Goal: Task Accomplishment & Management: Manage account settings

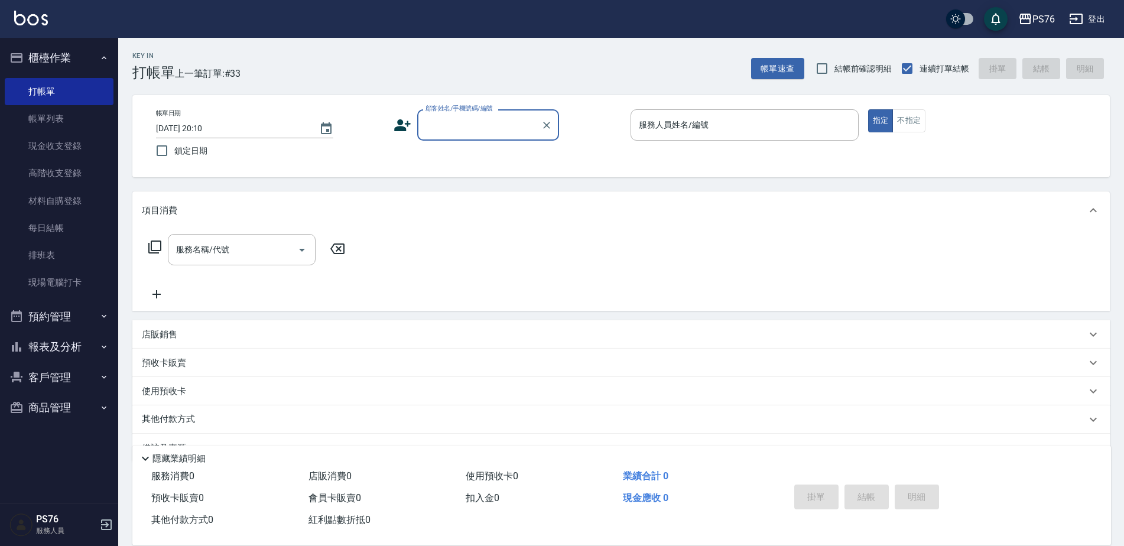
scroll to position [30, 0]
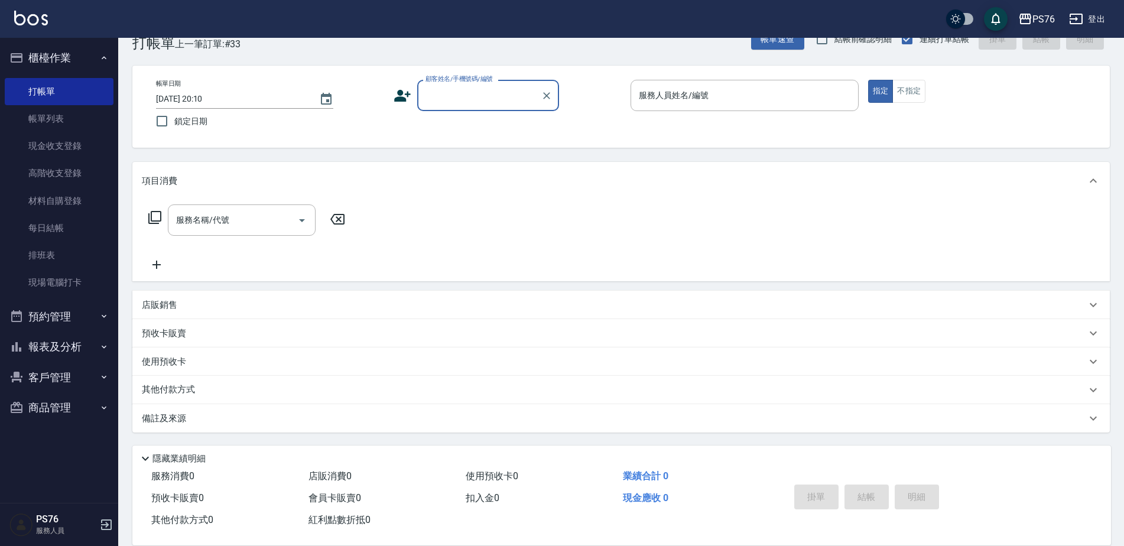
click at [479, 93] on input "顧客姓名/手機號碼/編號" at bounding box center [479, 95] width 113 height 21
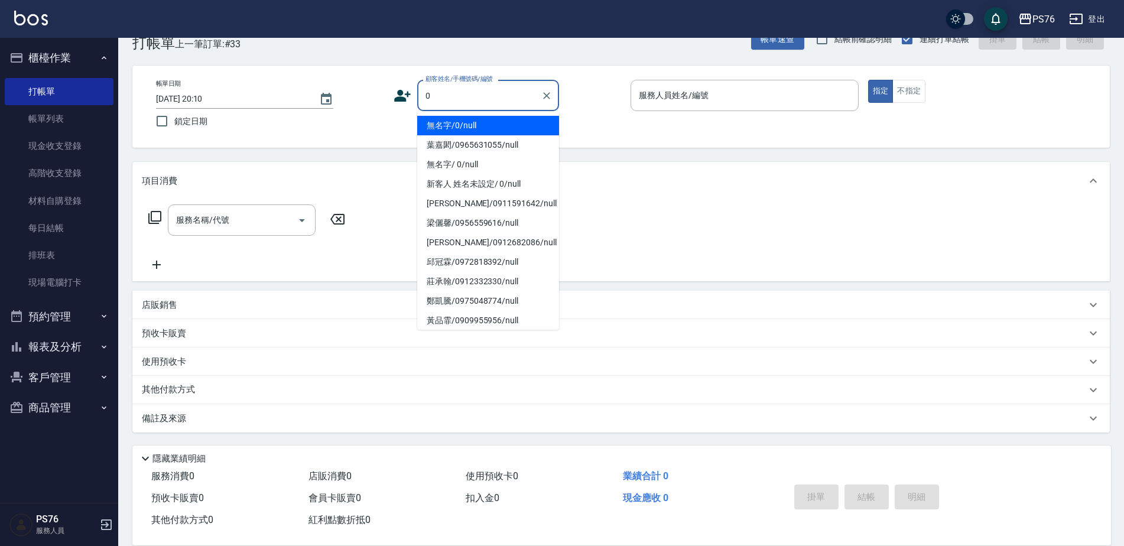
type input "無名字/0/null"
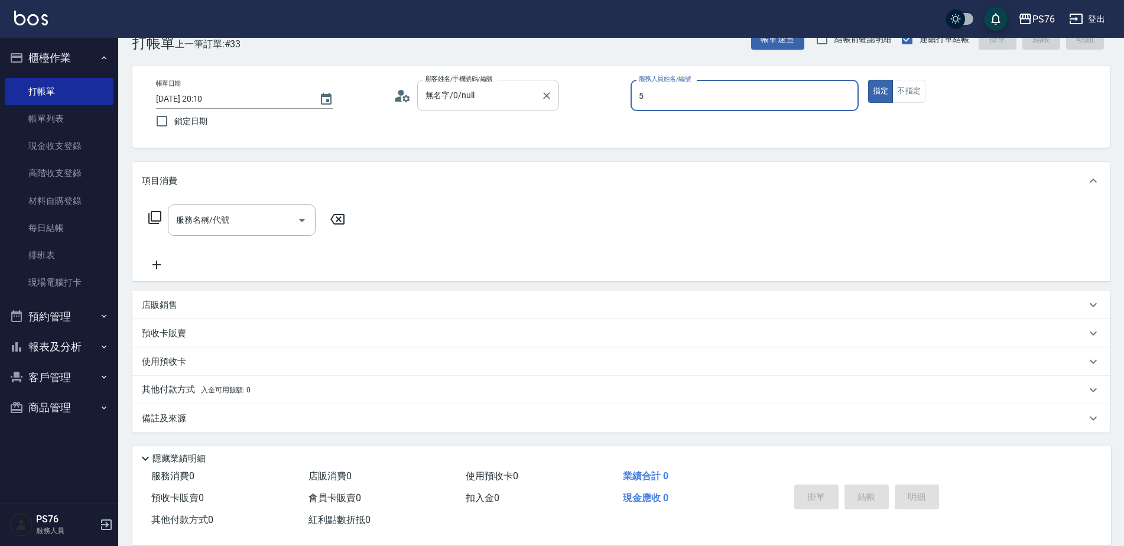
type input "呂佳穎-5"
type button "true"
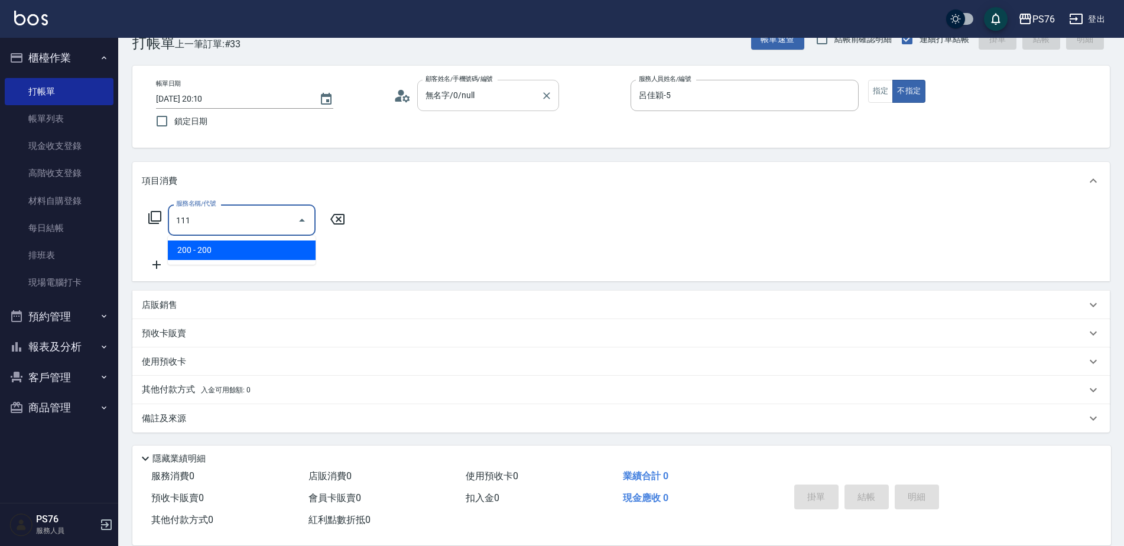
type input "200(111)"
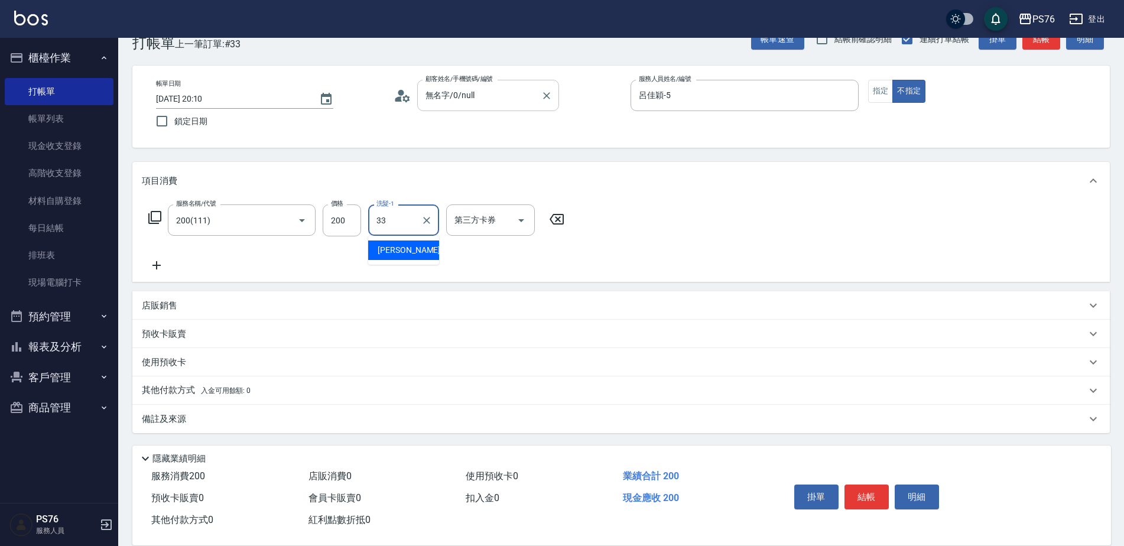
type input "李宇喬-33"
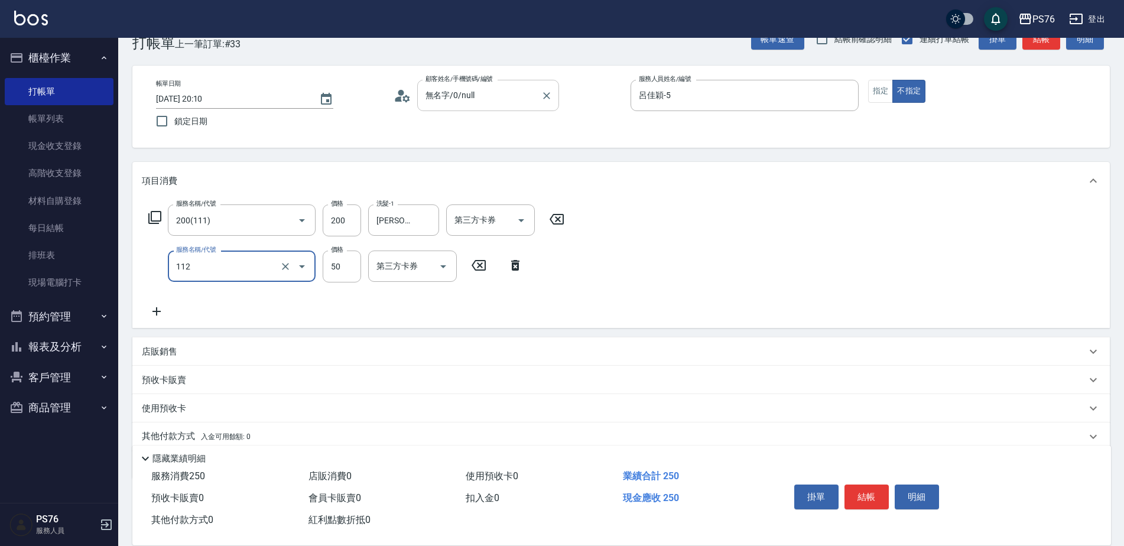
type input "精油50(112)"
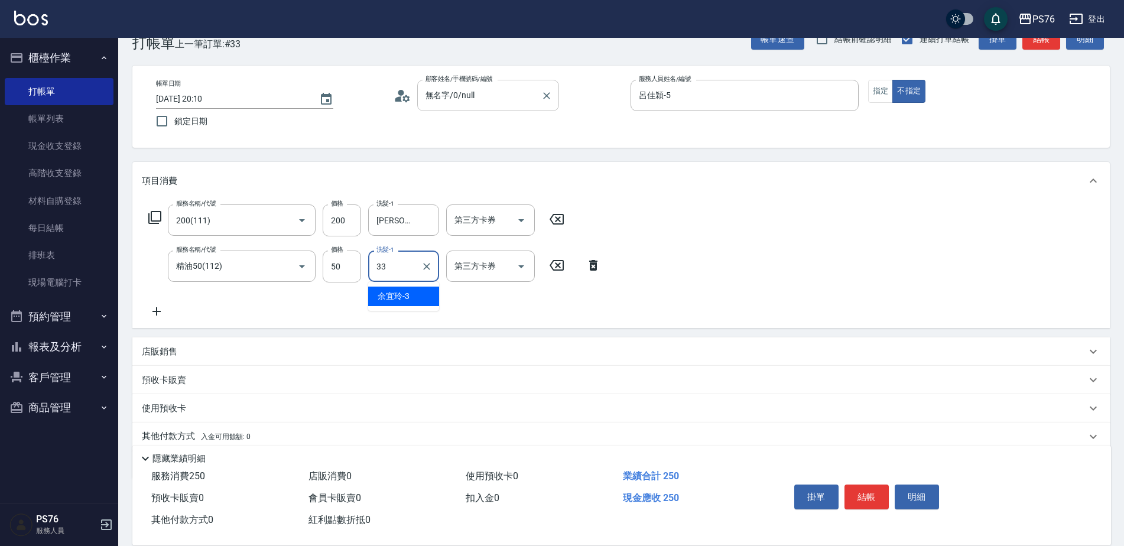
type input "李宇喬-33"
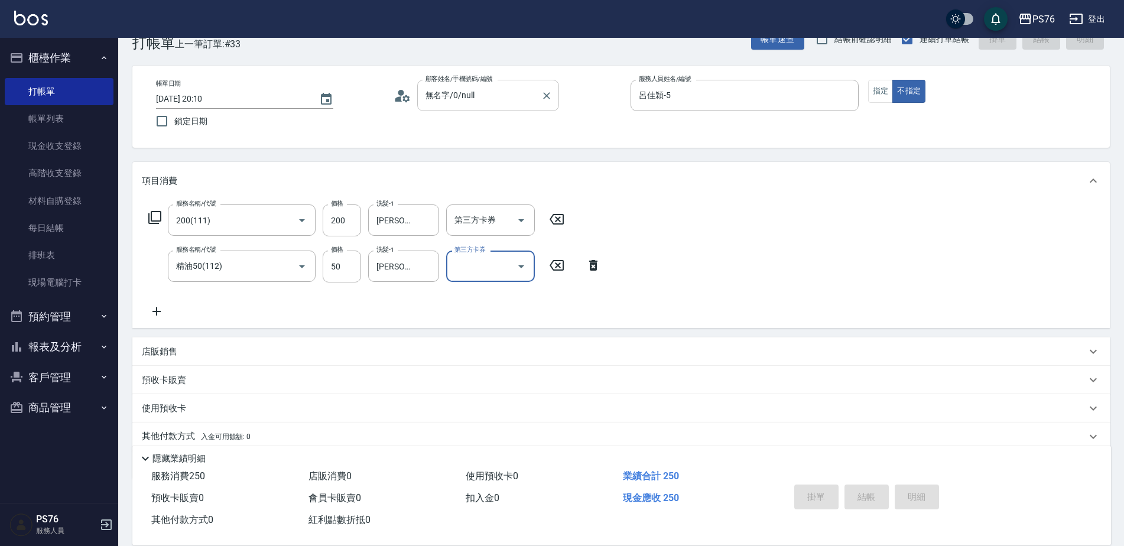
type input "2025/08/23 20:52"
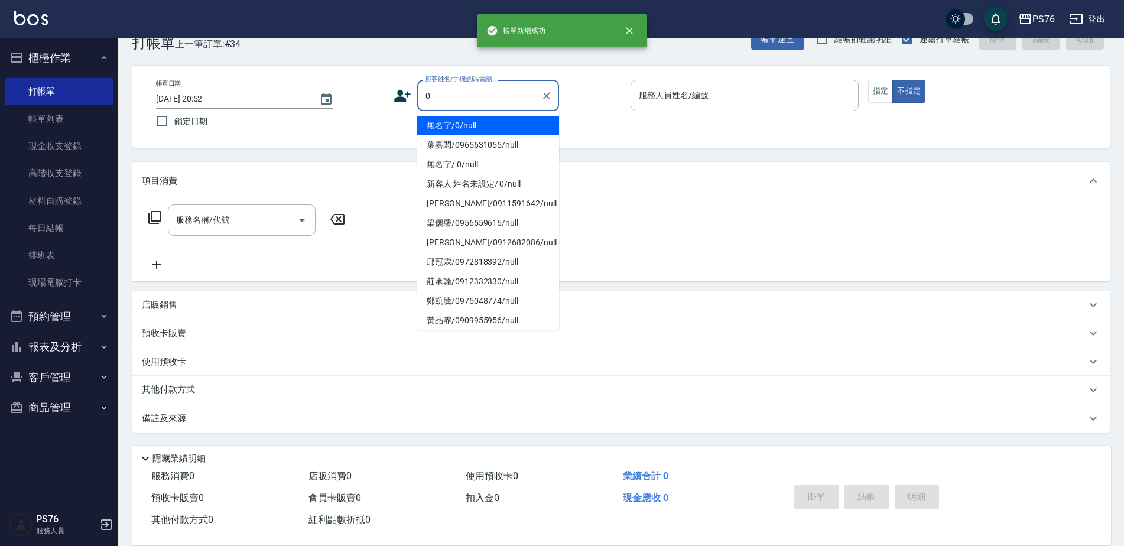
type input "無名字/0/null"
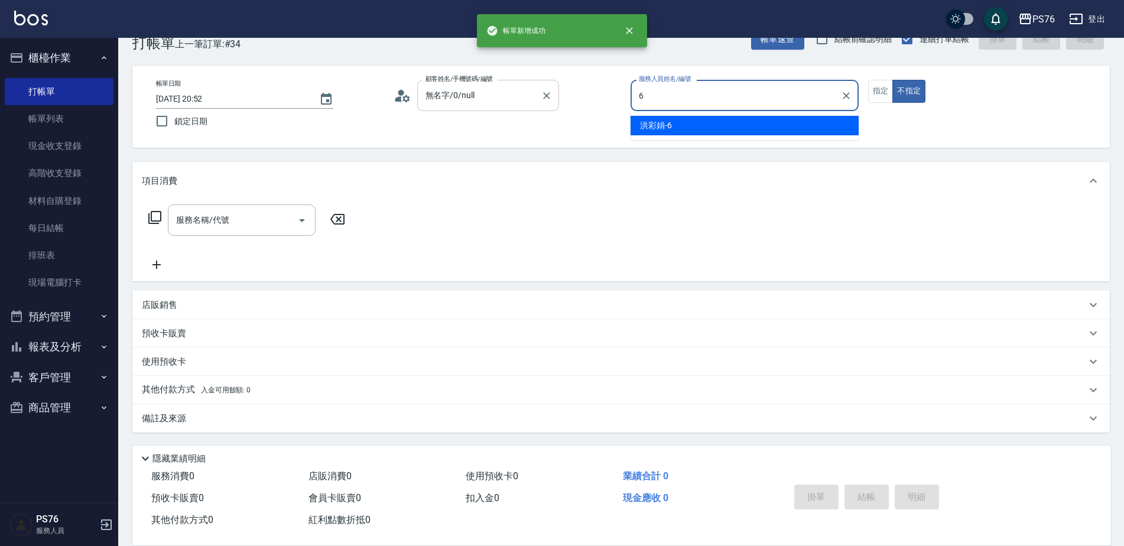
type input "洪彩娟-6"
type button "false"
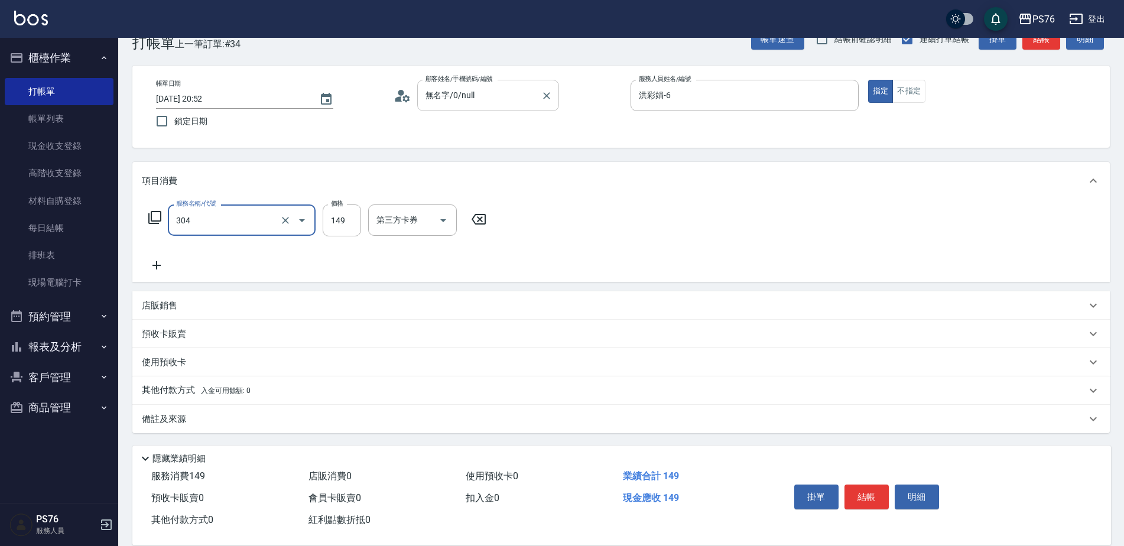
type input "剪髮(304)"
type input "179"
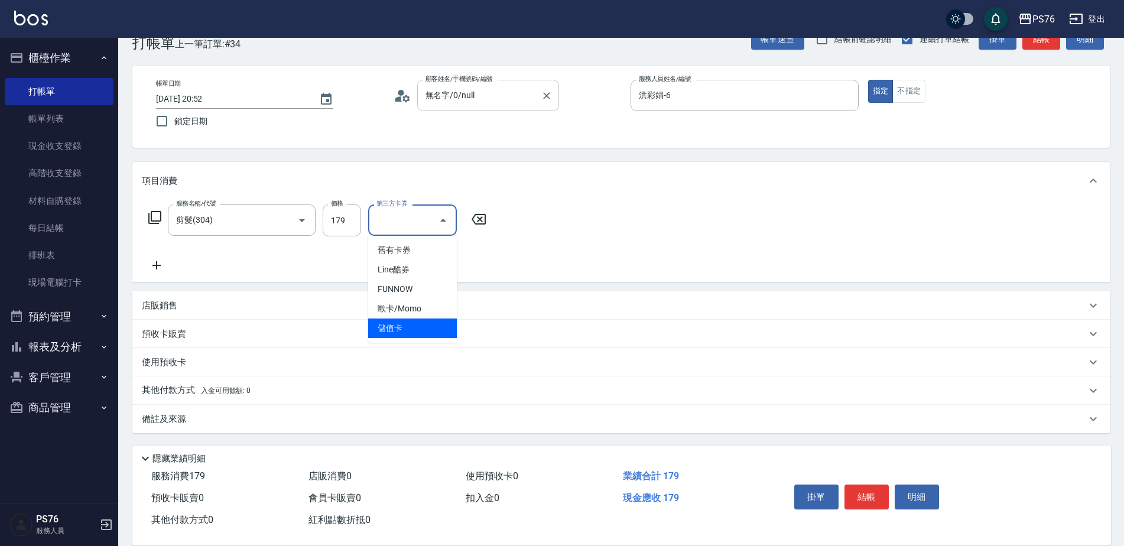
type input "儲值卡"
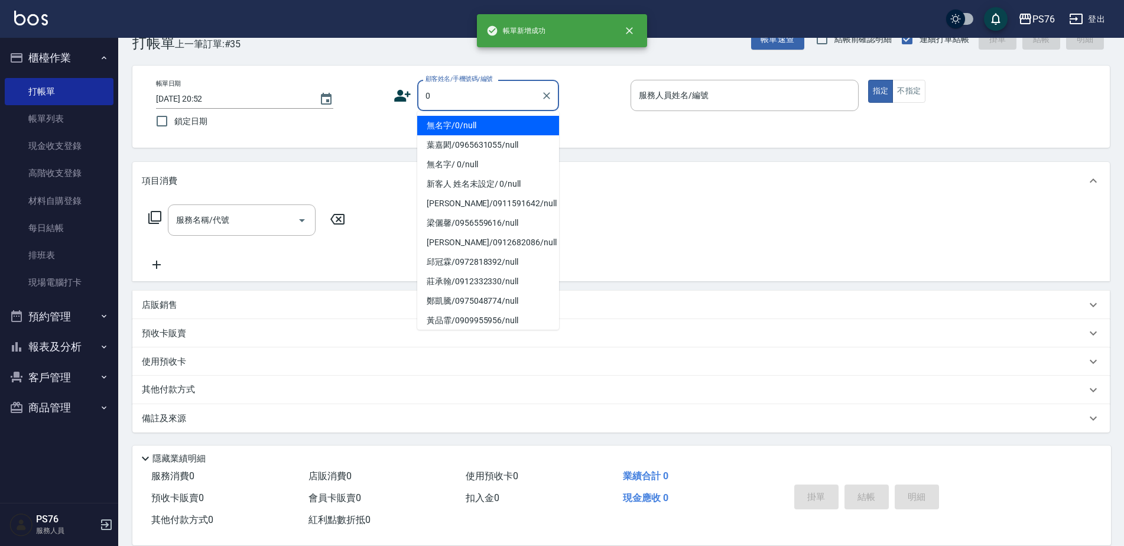
type input "無名字/0/null"
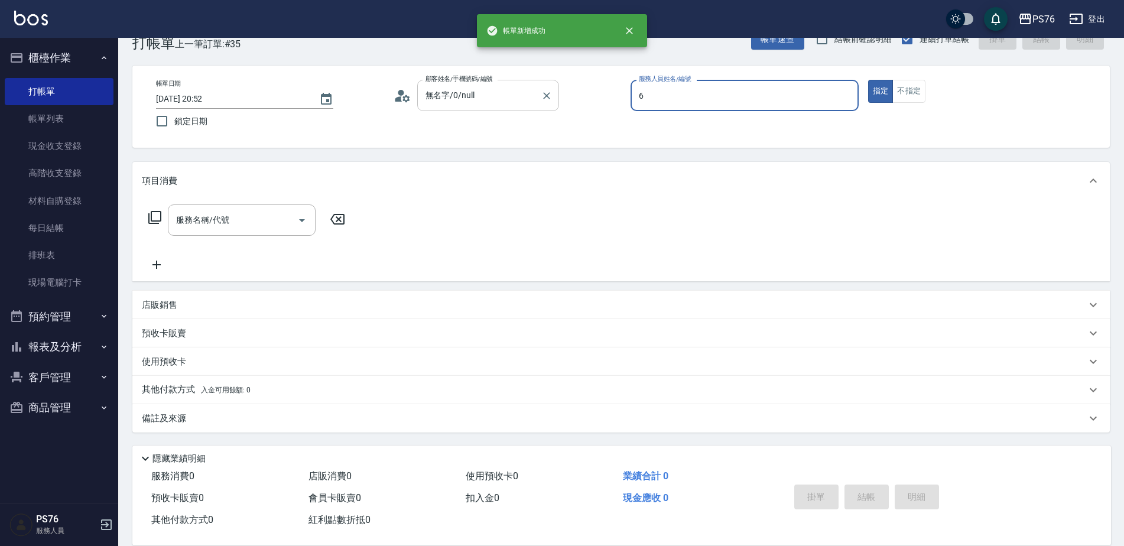
type input "洪彩娟-6"
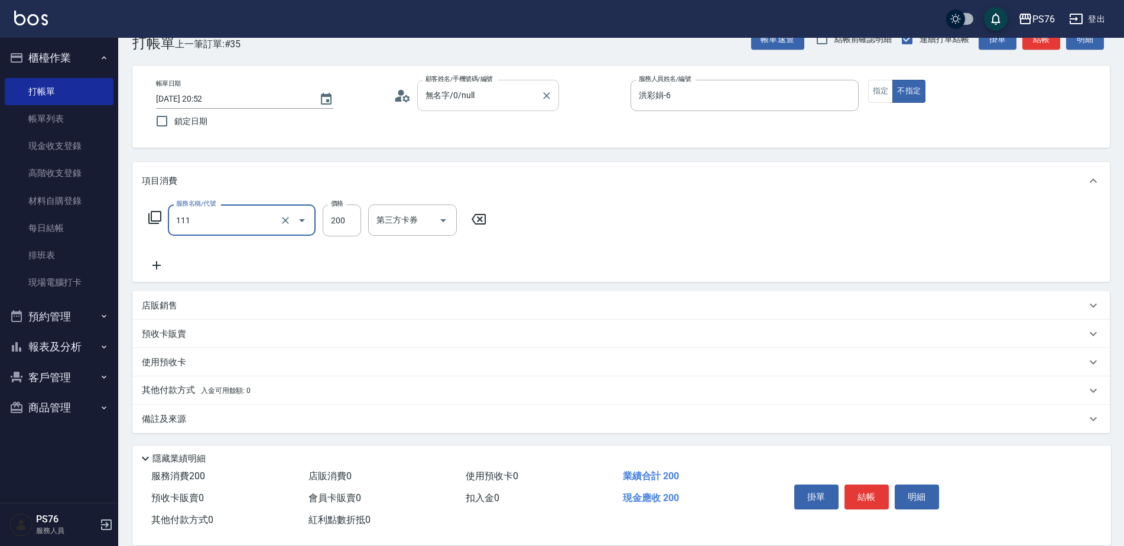
type input "200(111)"
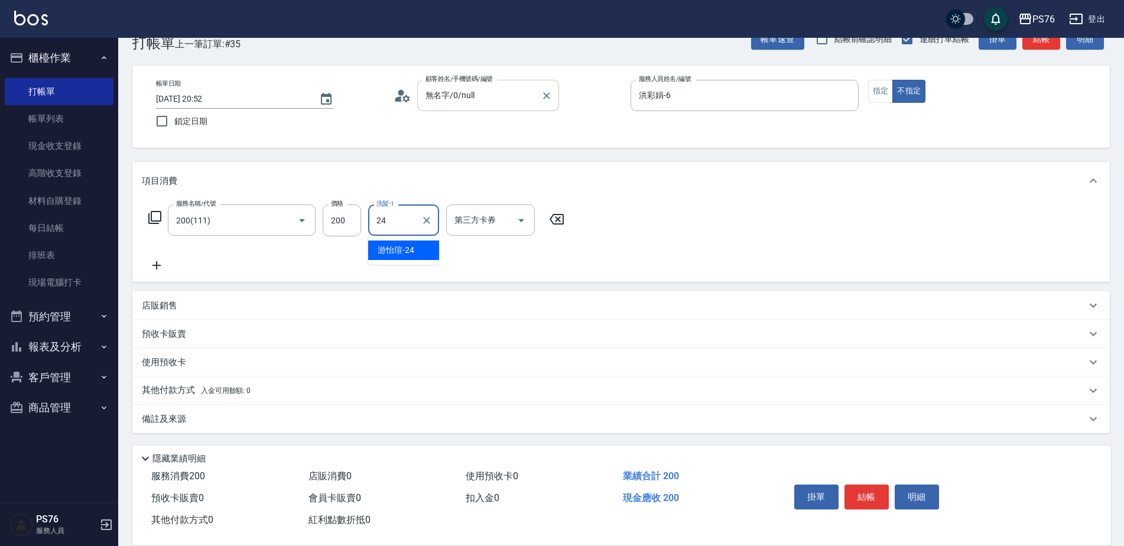
type input "游怡瑄-24"
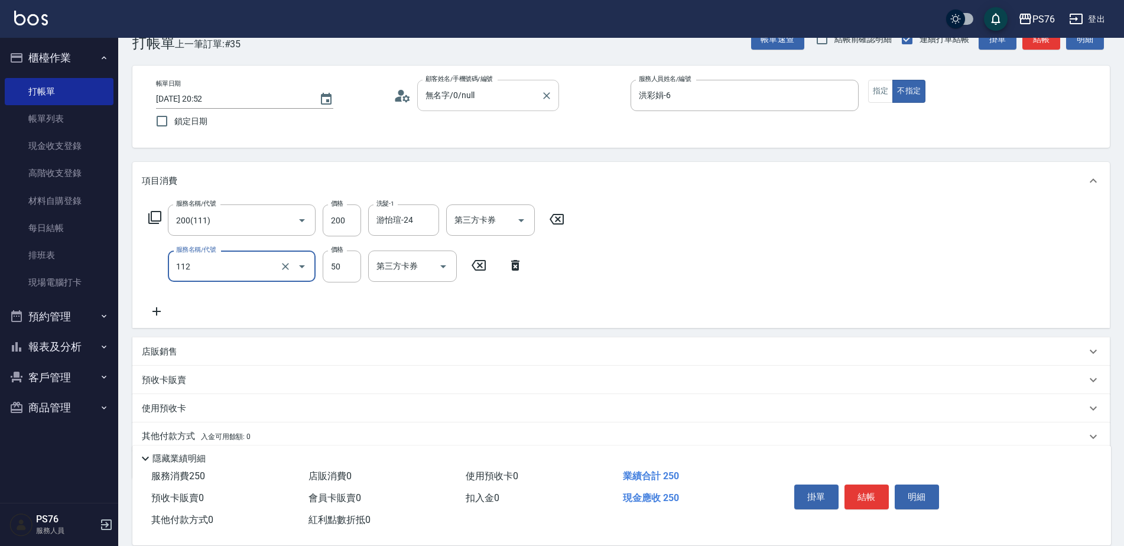
type input "精油50(112)"
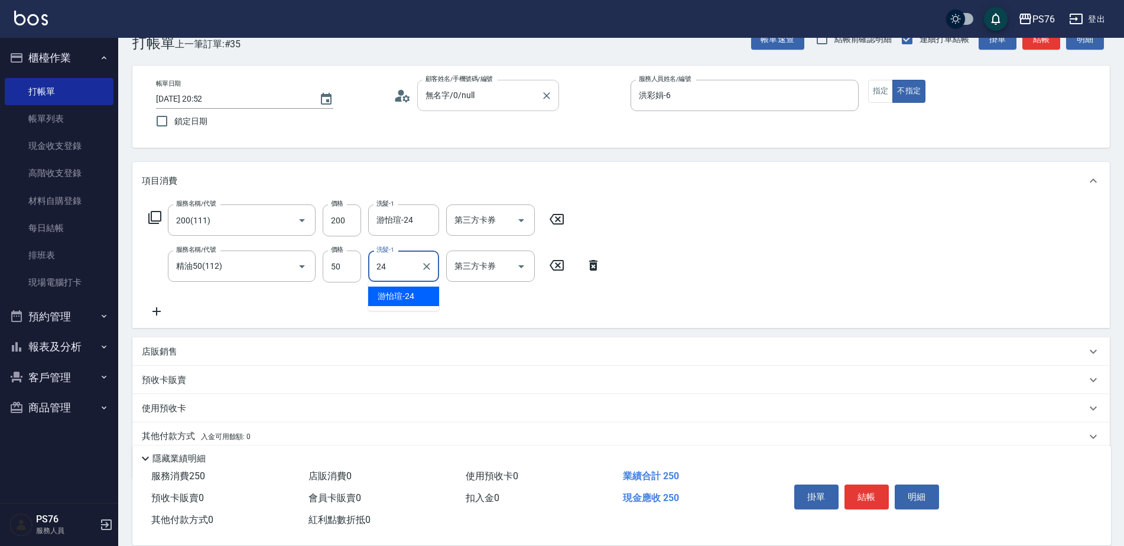
type input "游怡瑄-24"
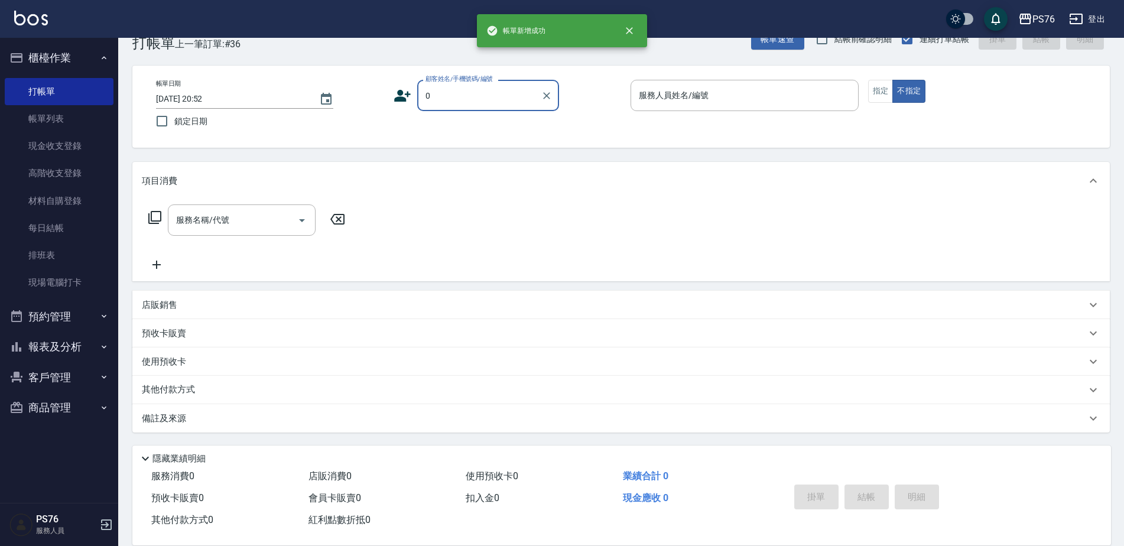
type input "無名字/0/null"
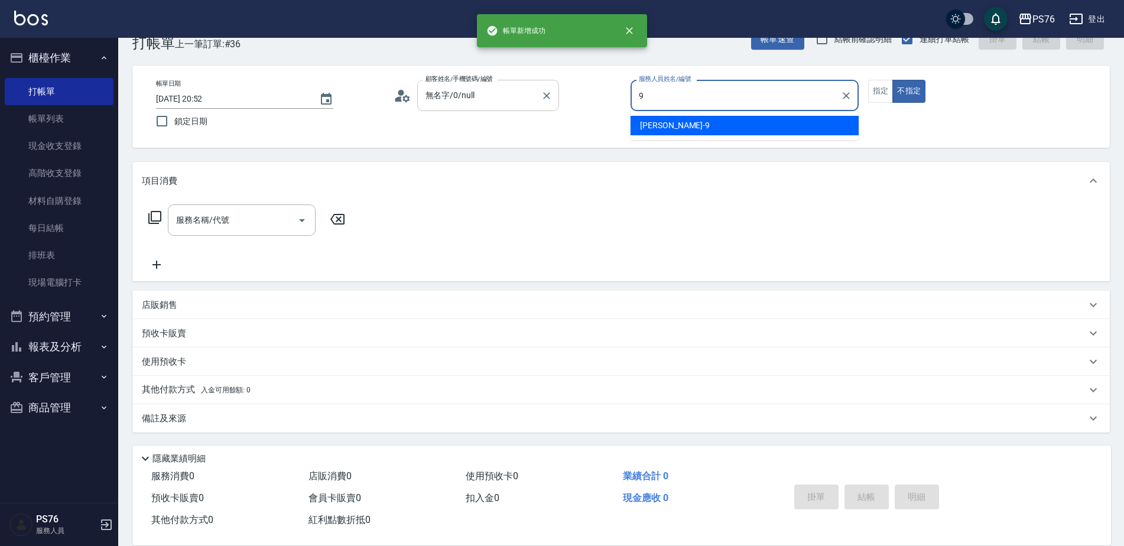
type input "劉憶彤-9"
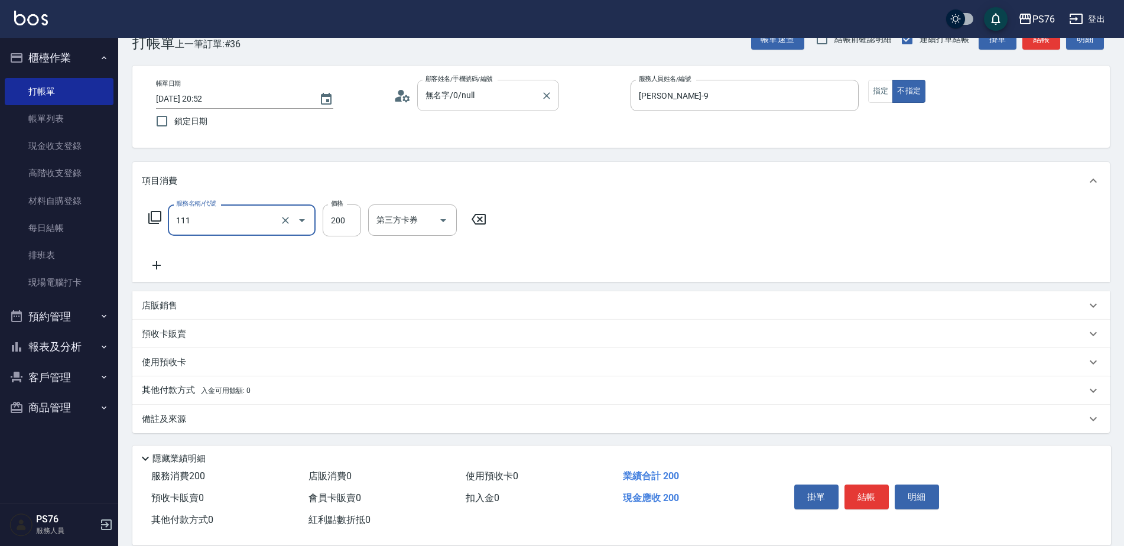
type input "200(111)"
type input "游怡瑄-24"
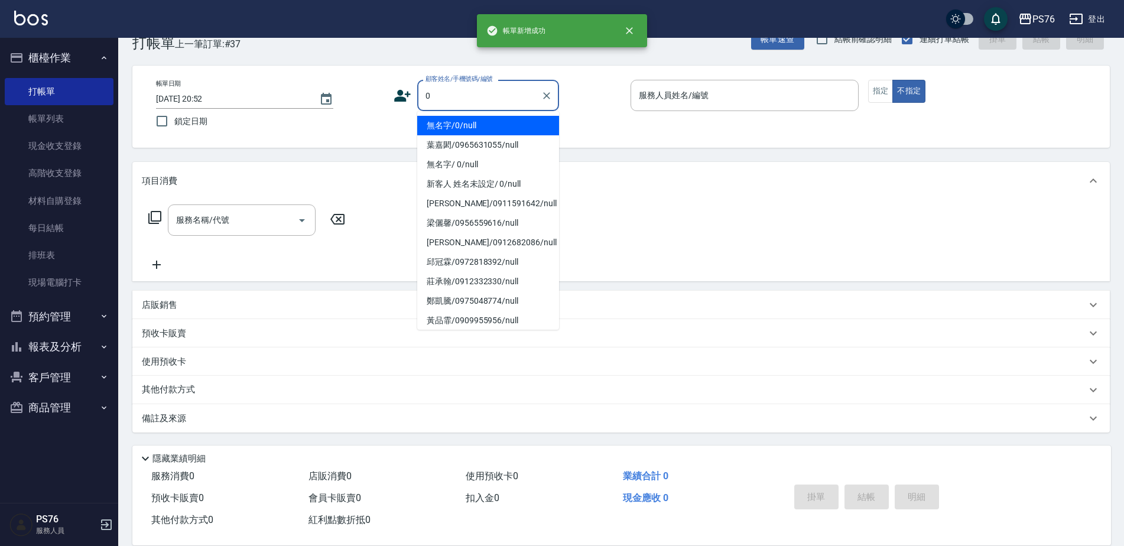
type input "無名字/0/null"
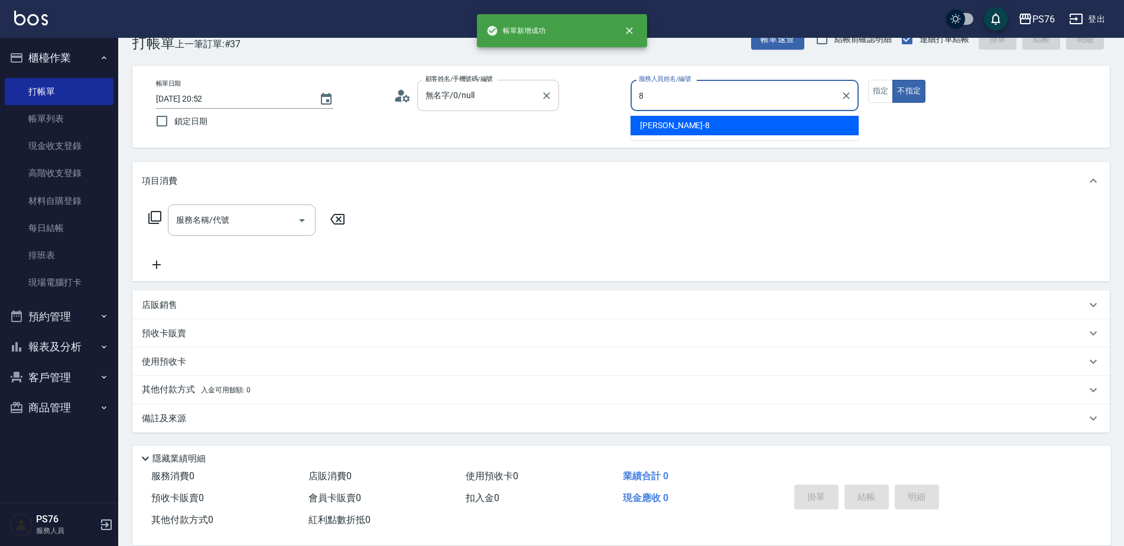
type input "韓韓森-8"
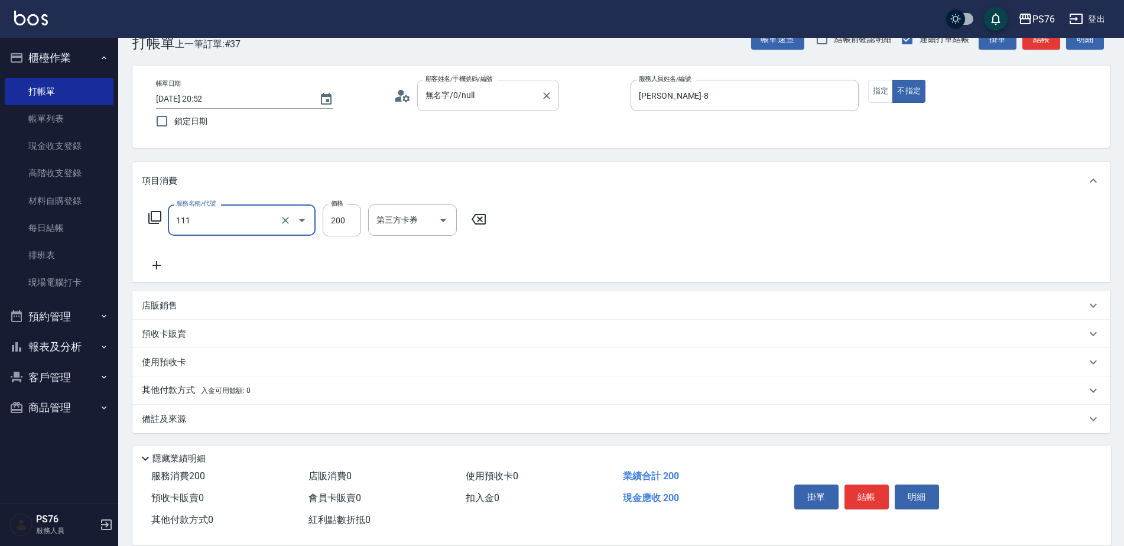
type input "200(111)"
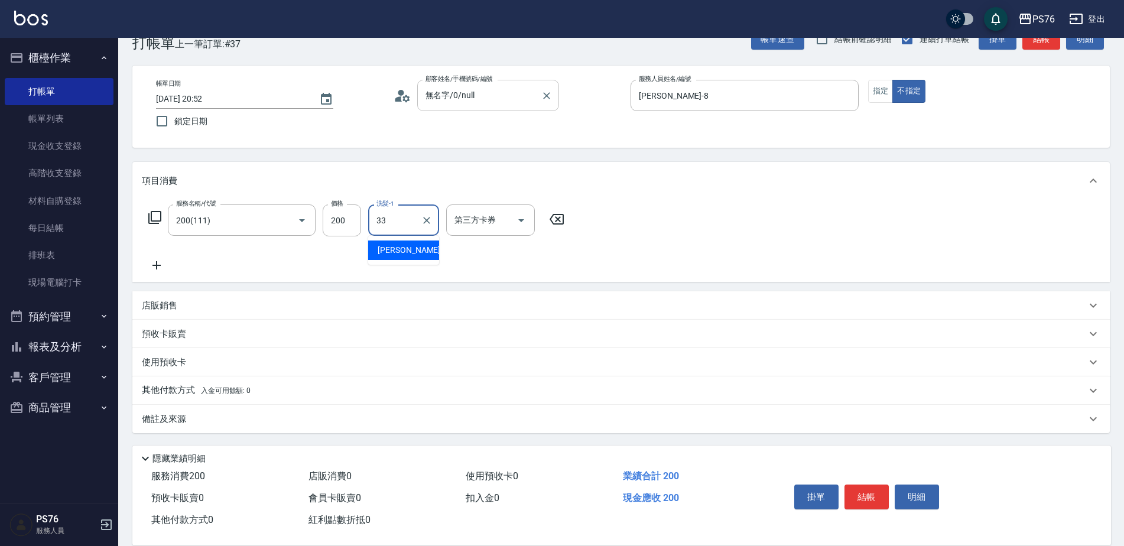
type input "李宇喬-33"
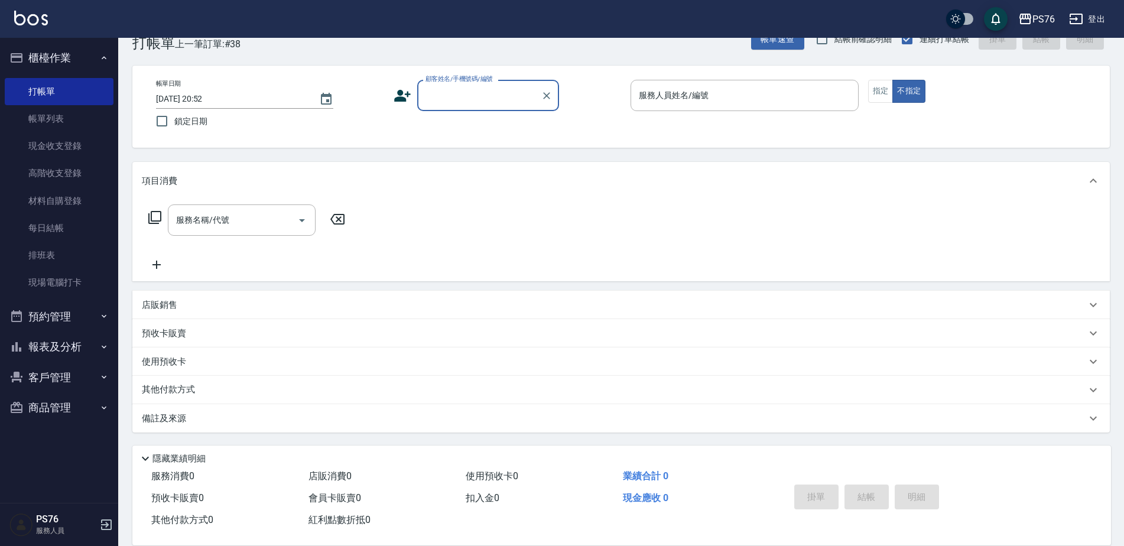
click at [442, 98] on input "顧客姓名/手機號碼/編號" at bounding box center [479, 95] width 113 height 21
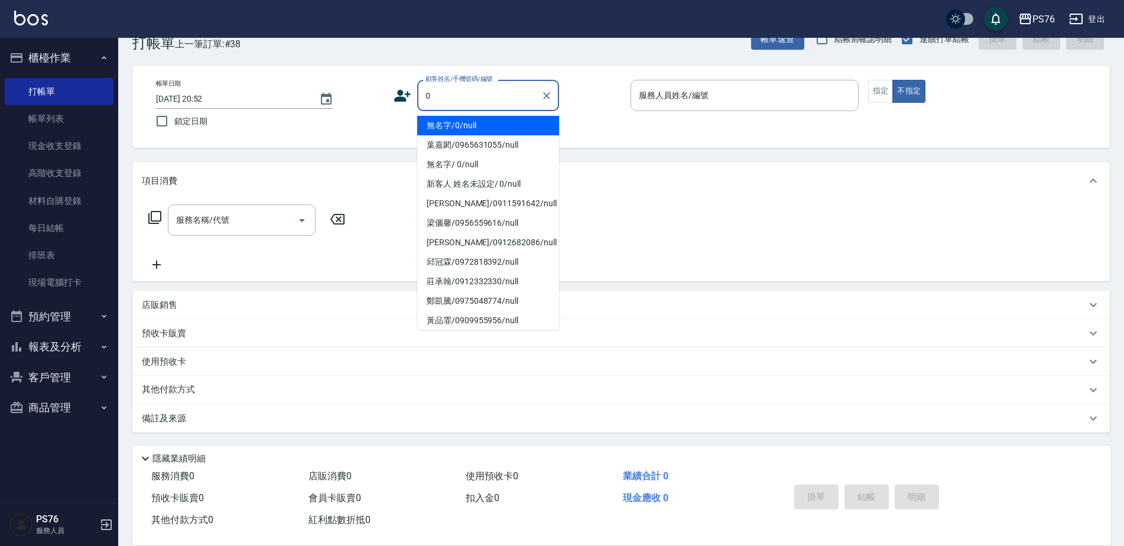
type input "無名字/0/null"
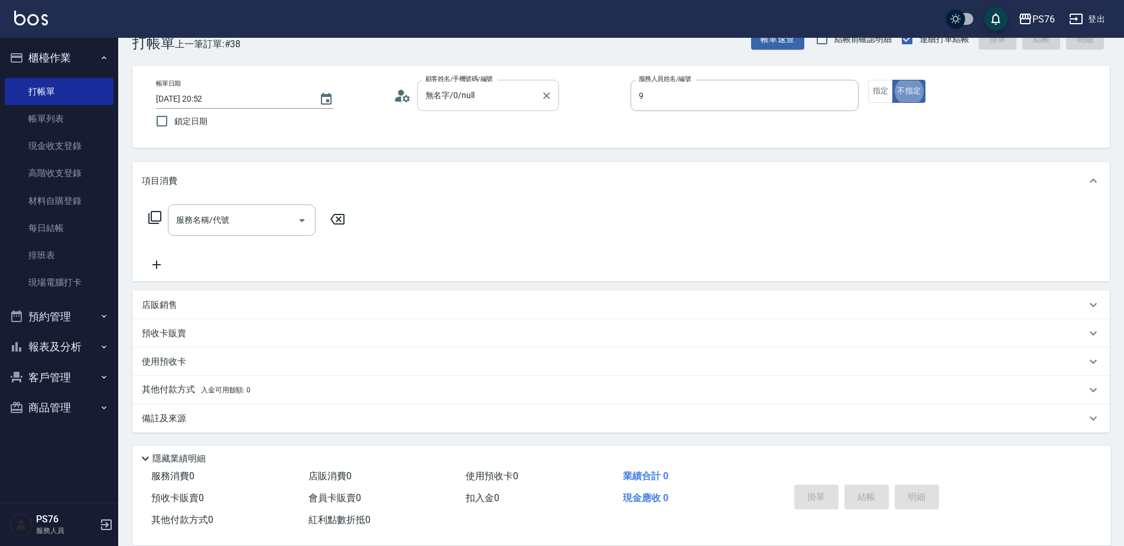
type input "劉憶彤-9"
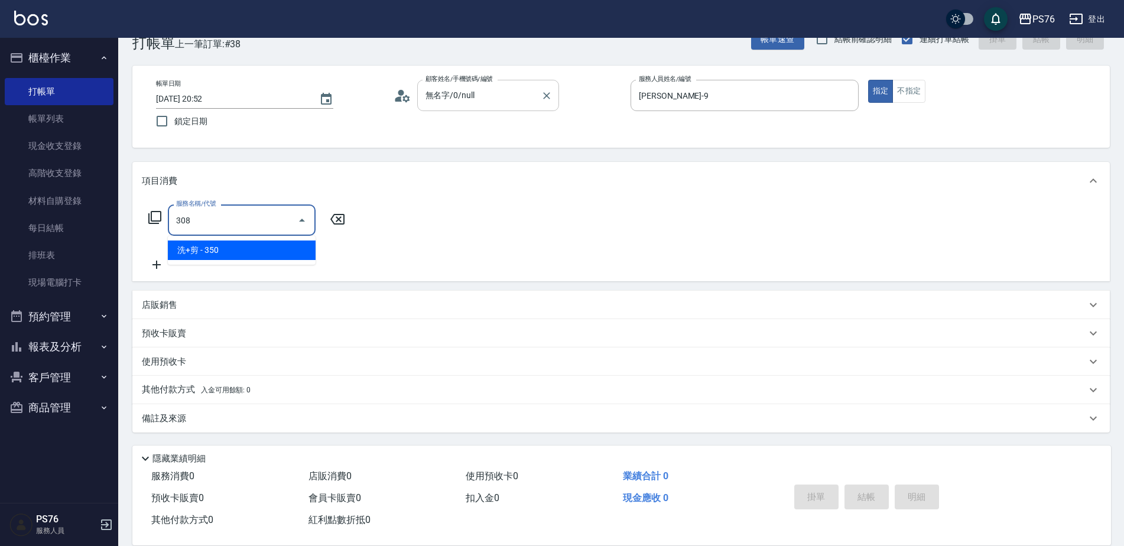
type input "洗+剪(308)"
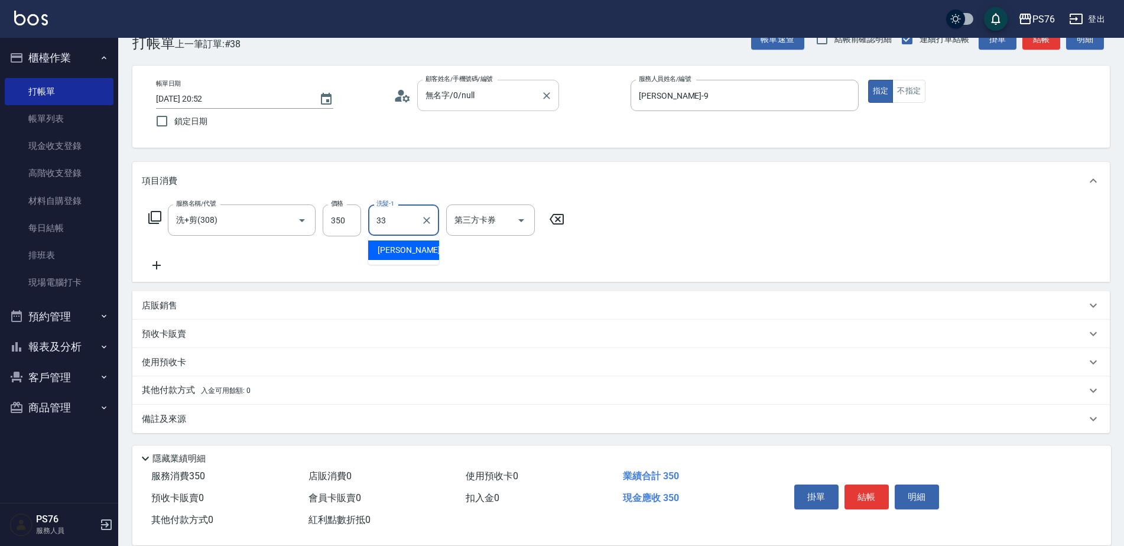
type input "李宇喬-33"
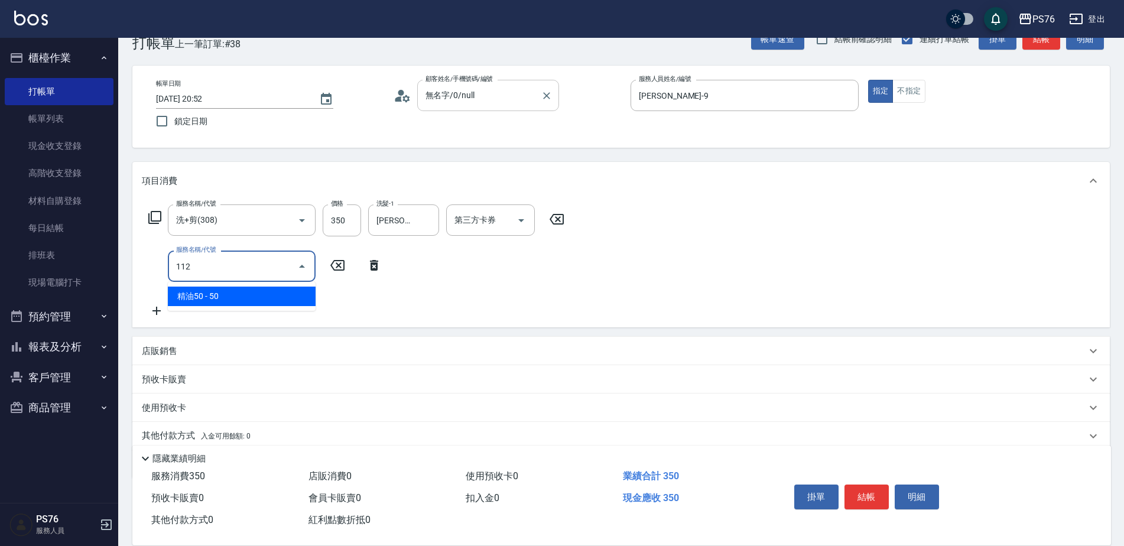
type input "精油50(112)"
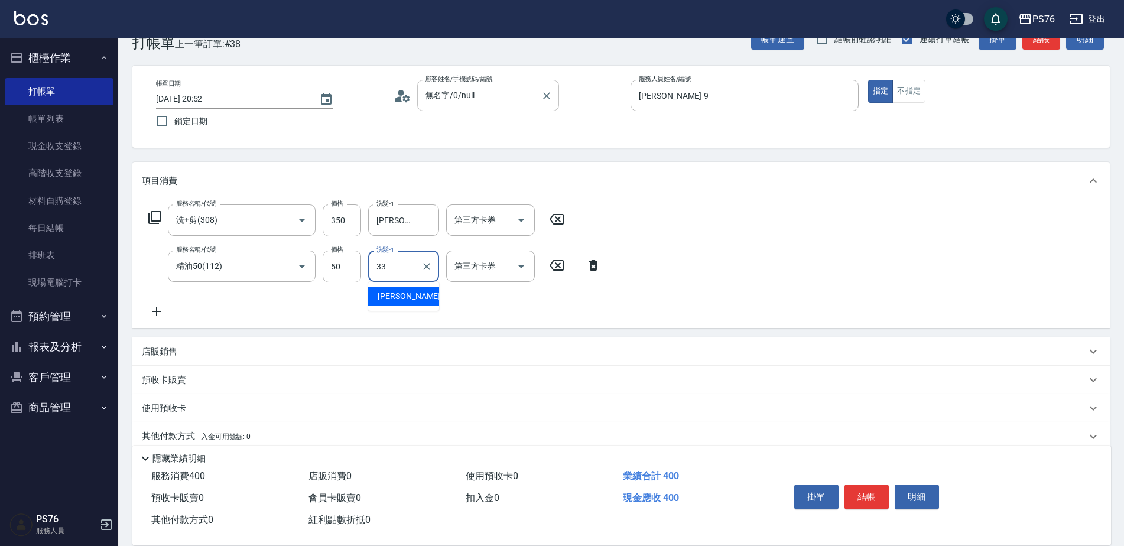
type input "李宇喬-33"
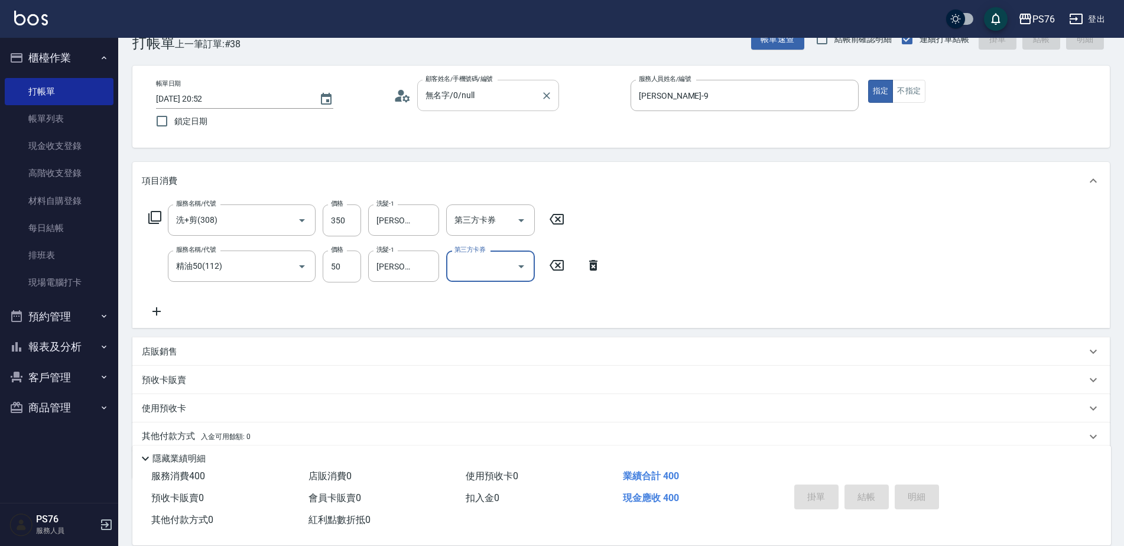
type input "2025/08/23 20:53"
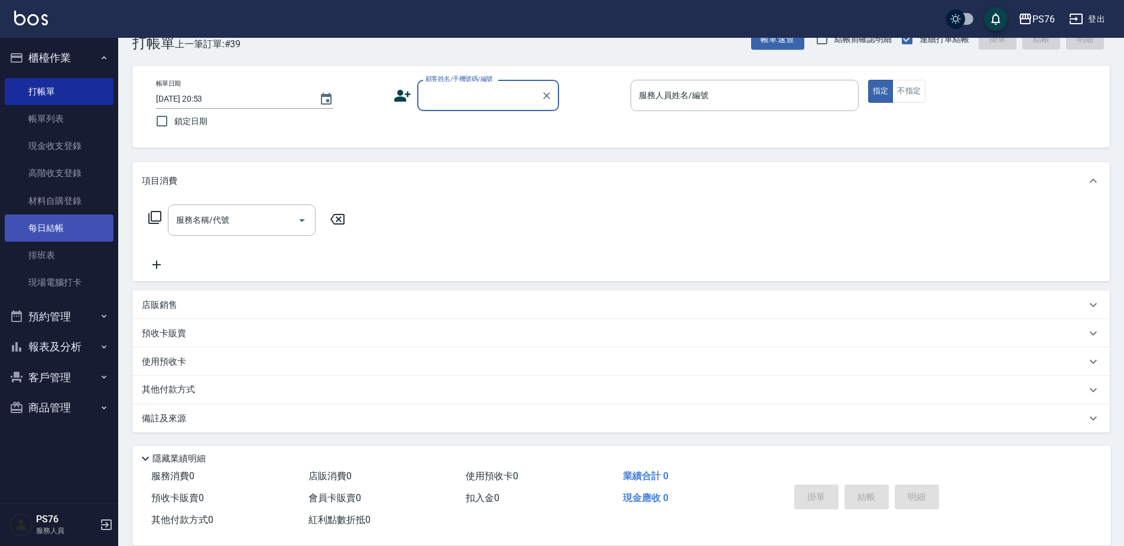
click at [60, 224] on link "每日結帳" at bounding box center [59, 228] width 109 height 27
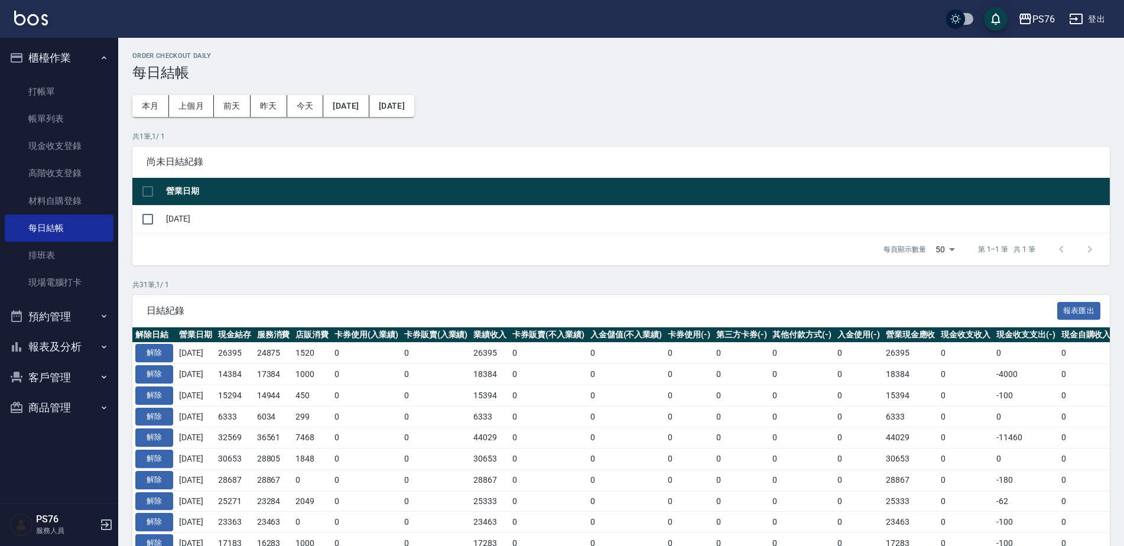
click at [168, 214] on td "[DATE]" at bounding box center [636, 219] width 947 height 28
click at [154, 220] on input "checkbox" at bounding box center [147, 219] width 25 height 25
checkbox input "true"
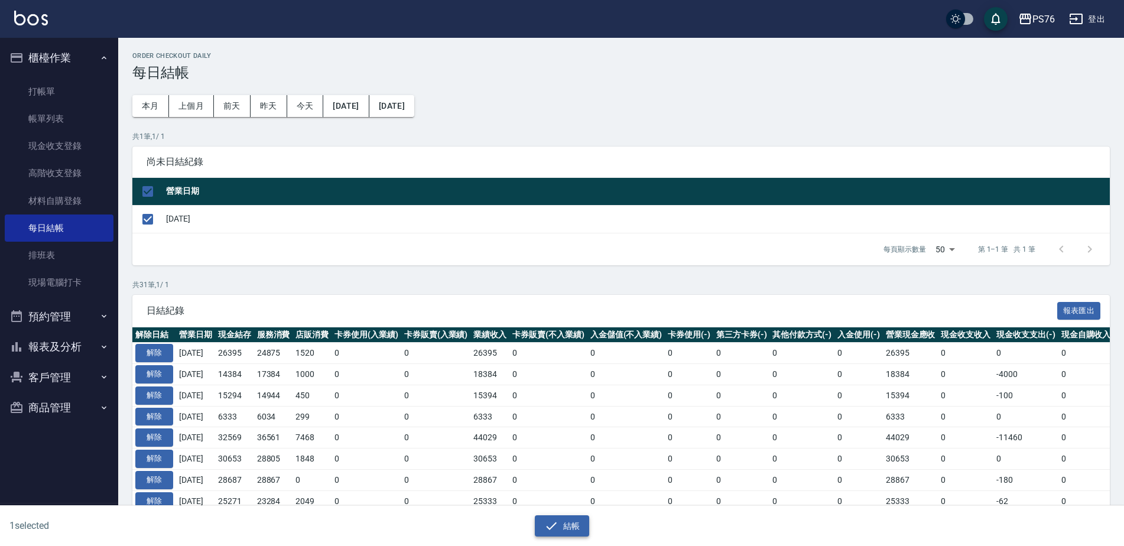
click at [572, 519] on button "結帳" at bounding box center [562, 526] width 55 height 22
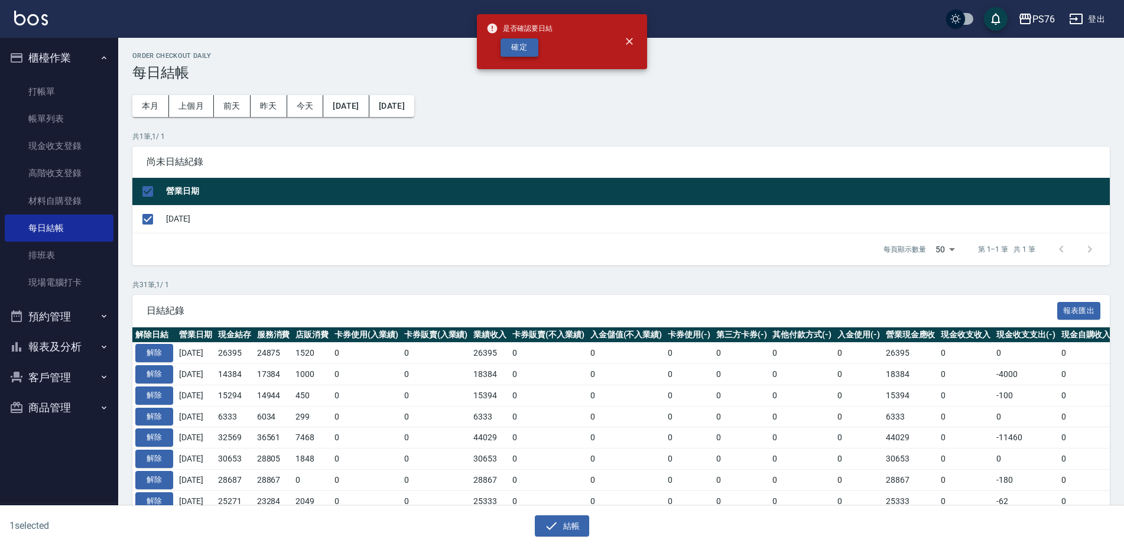
click at [513, 45] on button "確定" at bounding box center [520, 47] width 38 height 18
checkbox input "false"
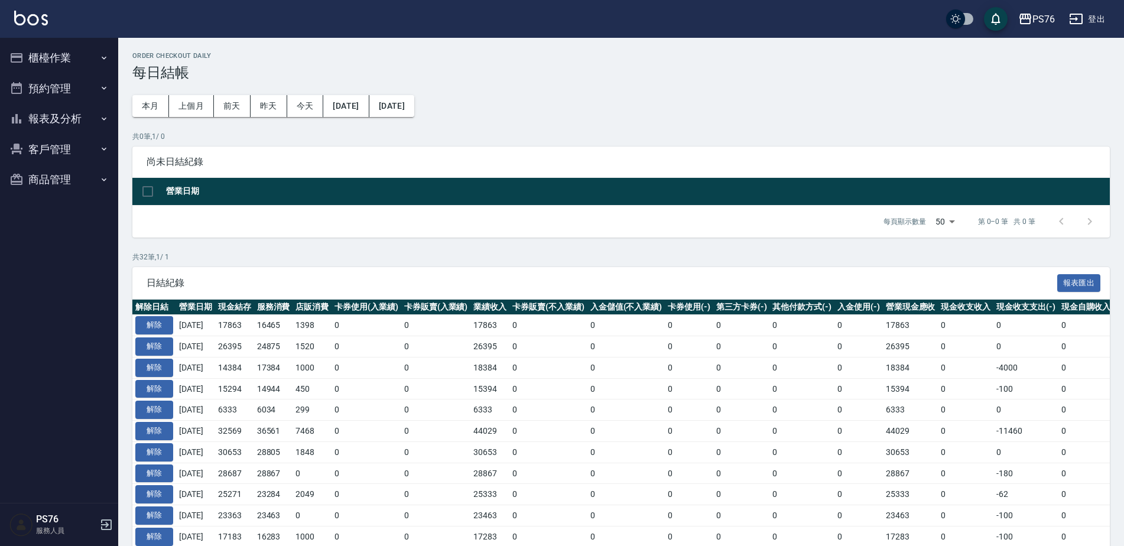
click at [77, 110] on button "報表及分析" at bounding box center [59, 118] width 109 height 31
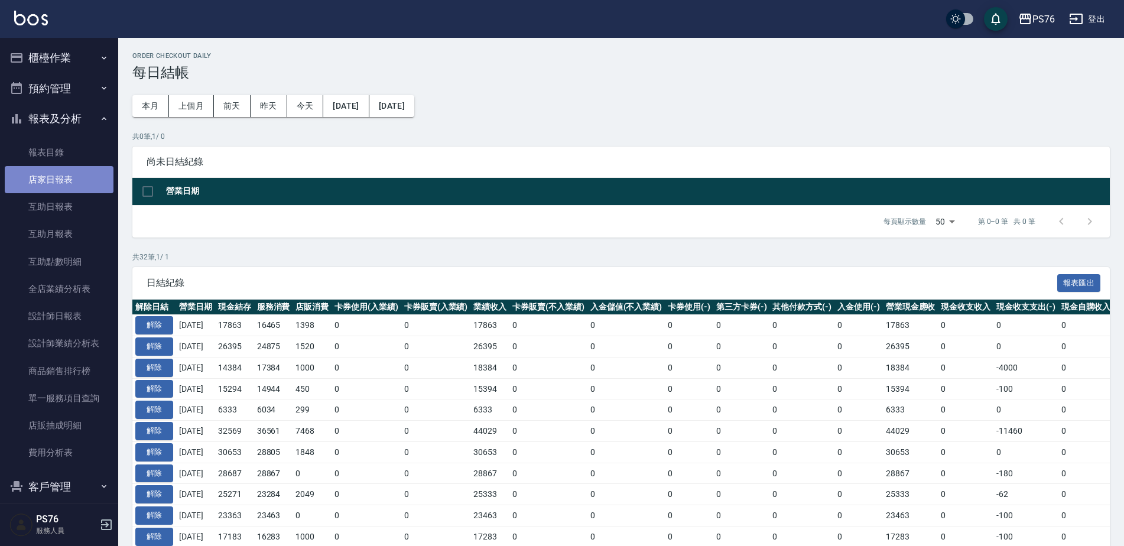
click at [64, 180] on link "店家日報表" at bounding box center [59, 179] width 109 height 27
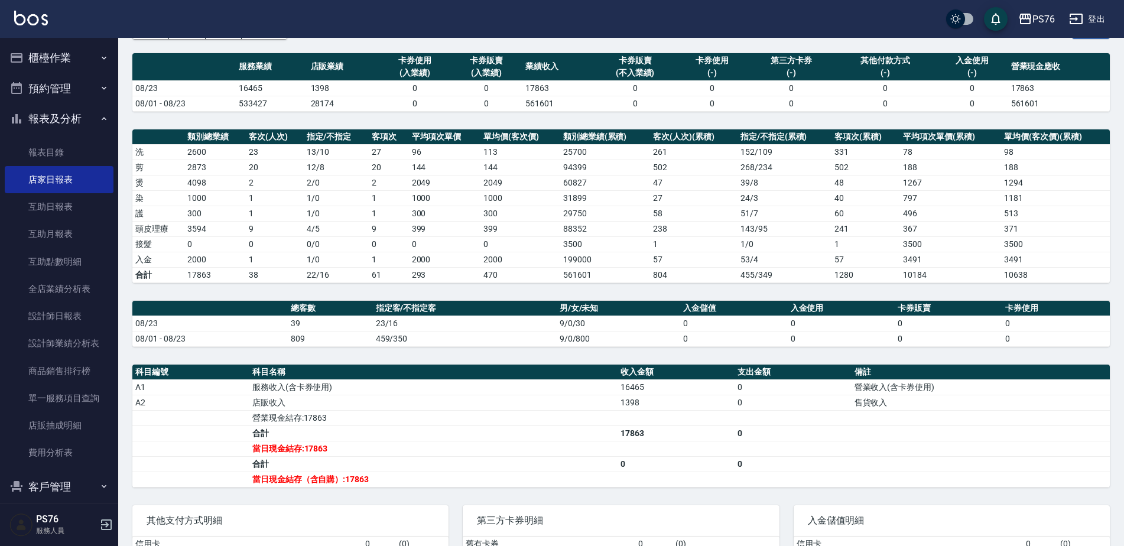
scroll to position [73, 0]
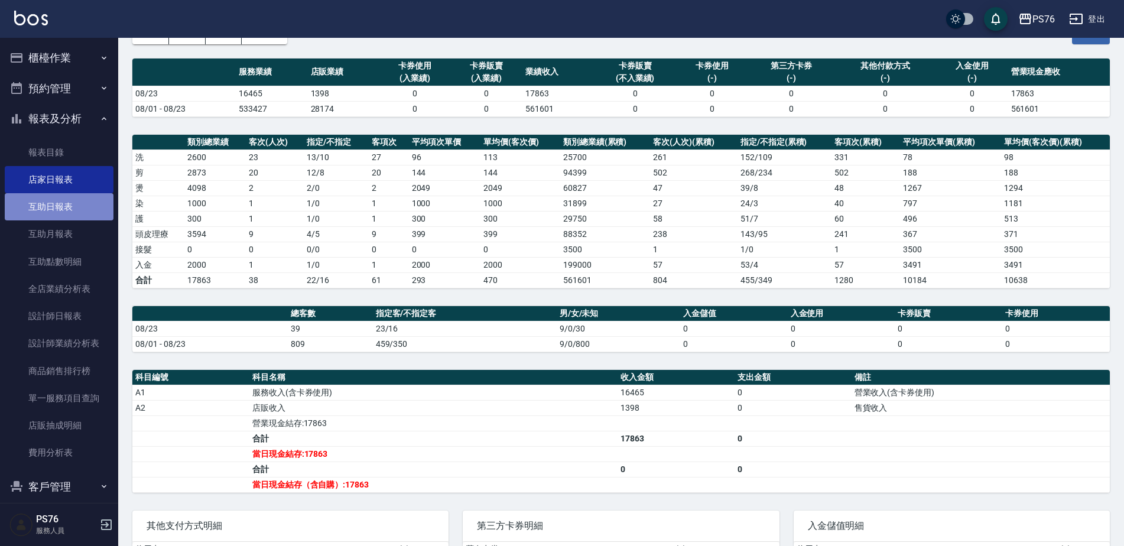
click at [90, 209] on link "互助日報表" at bounding box center [59, 206] width 109 height 27
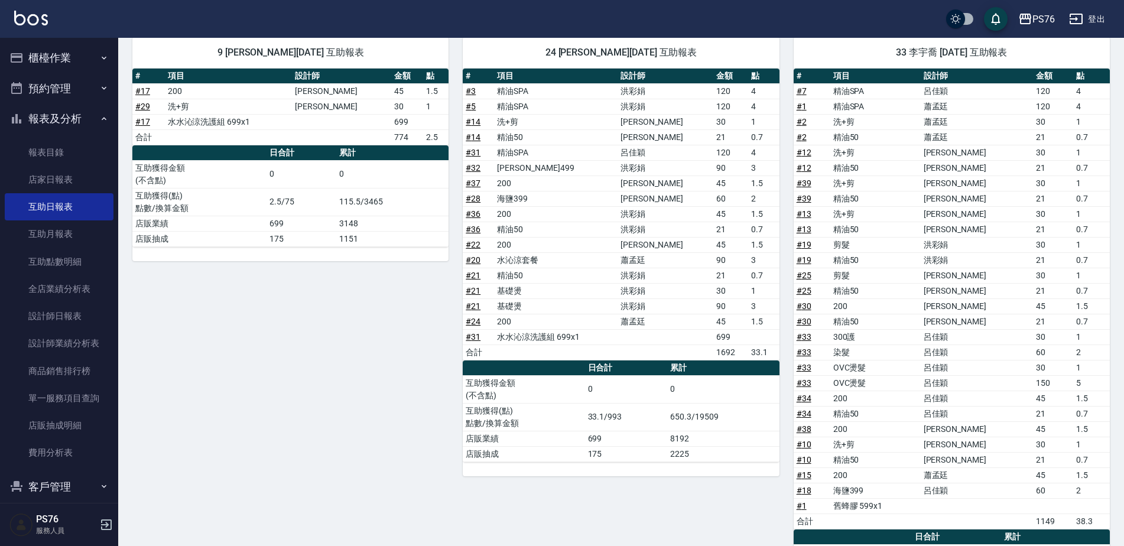
scroll to position [504, 0]
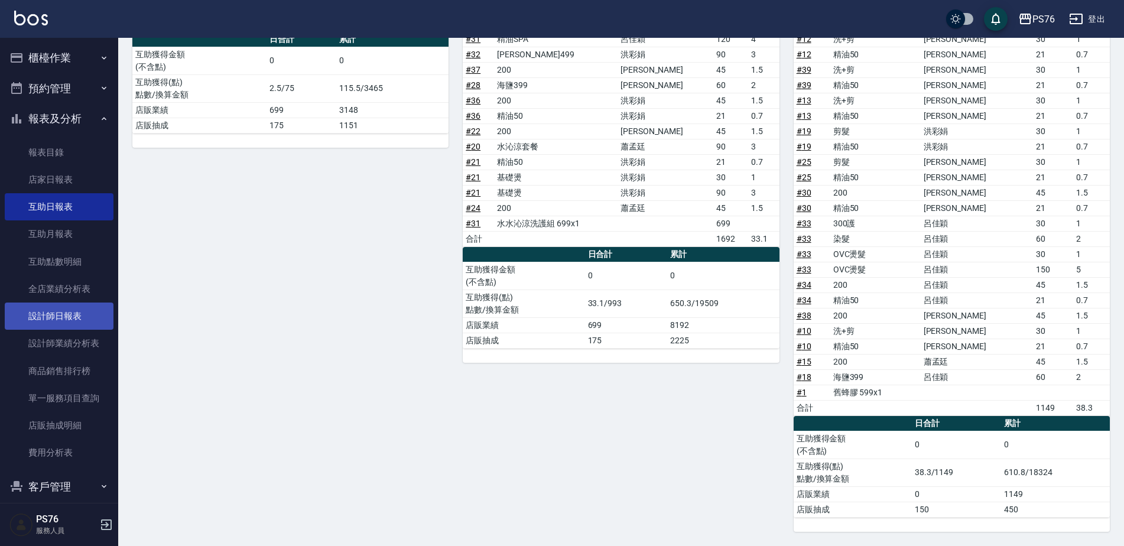
click at [51, 311] on link "設計師日報表" at bounding box center [59, 316] width 109 height 27
